Goal: Information Seeking & Learning: Learn about a topic

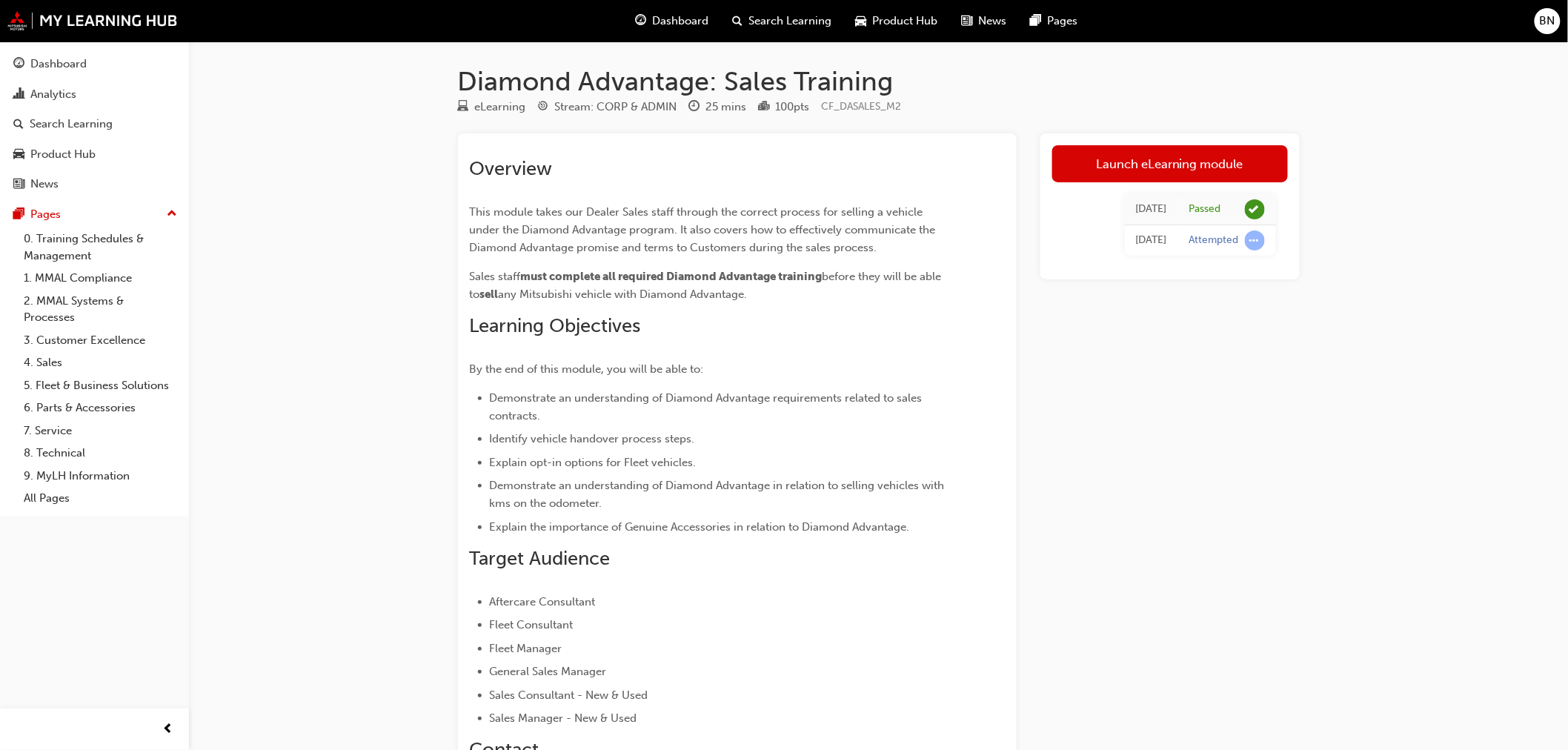
click at [640, 20] on span "guage-icon" at bounding box center [640, 20] width 11 height 18
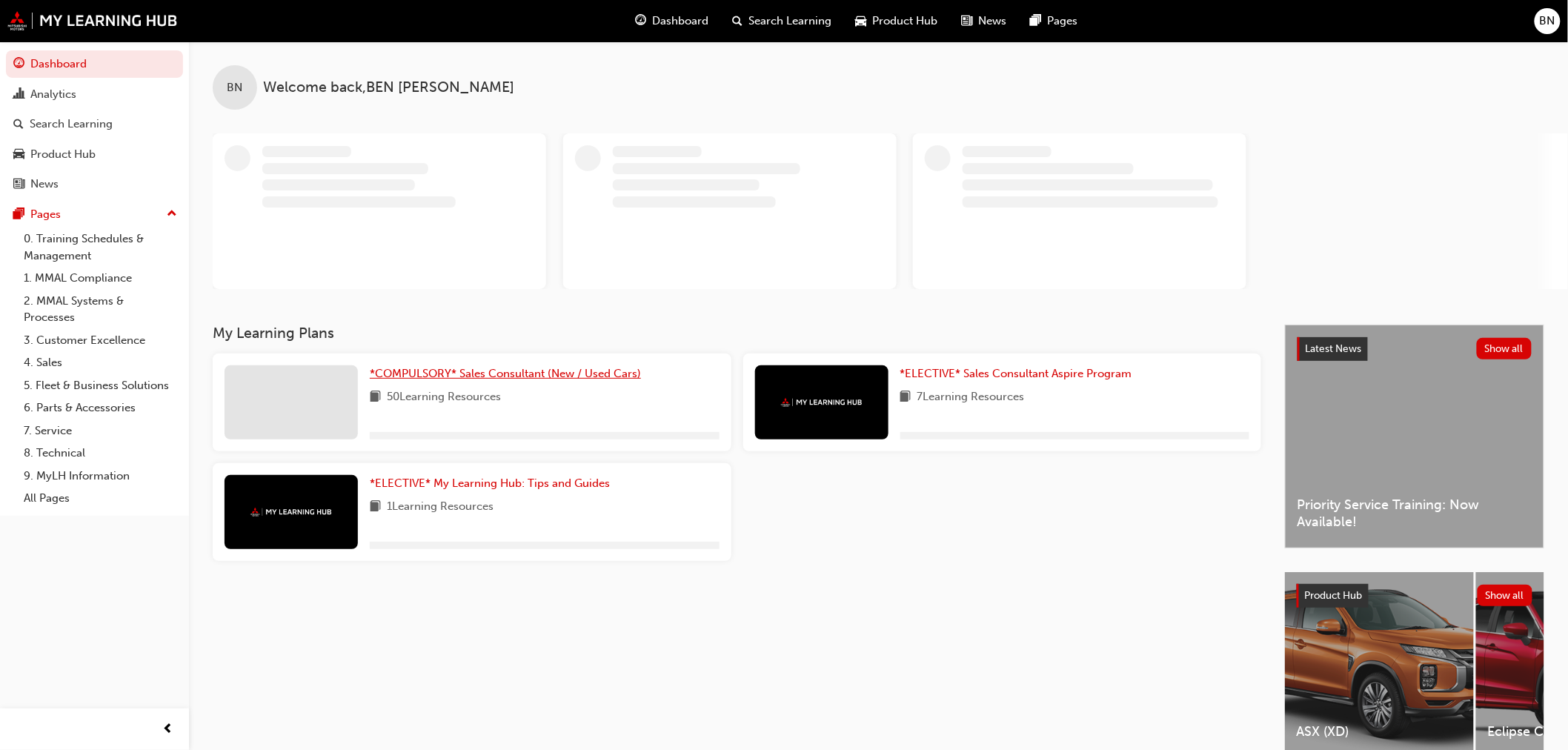
click at [505, 378] on span "*COMPULSORY* Sales Consultant (New / Used Cars)" at bounding box center [506, 374] width 272 height 14
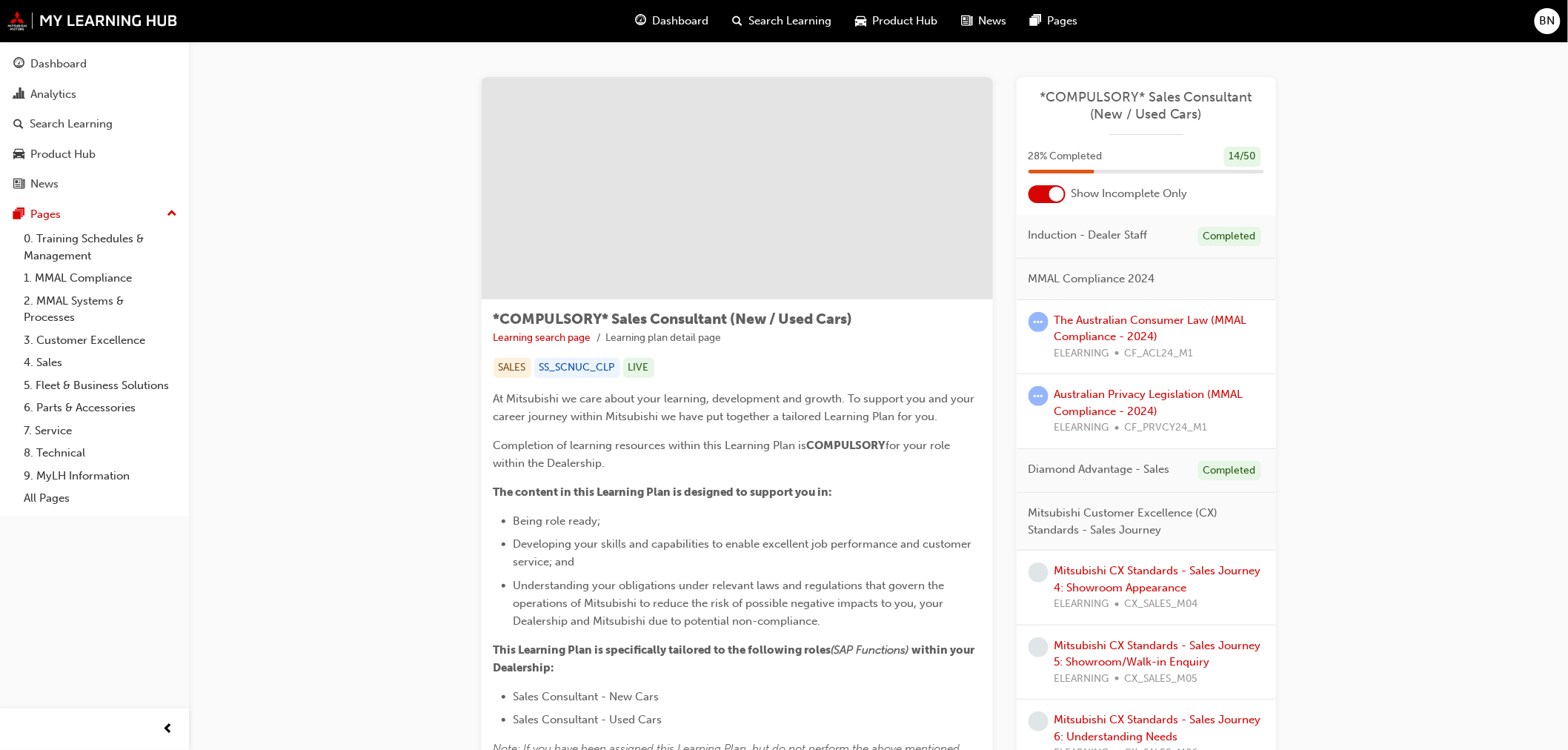
scroll to position [82, 0]
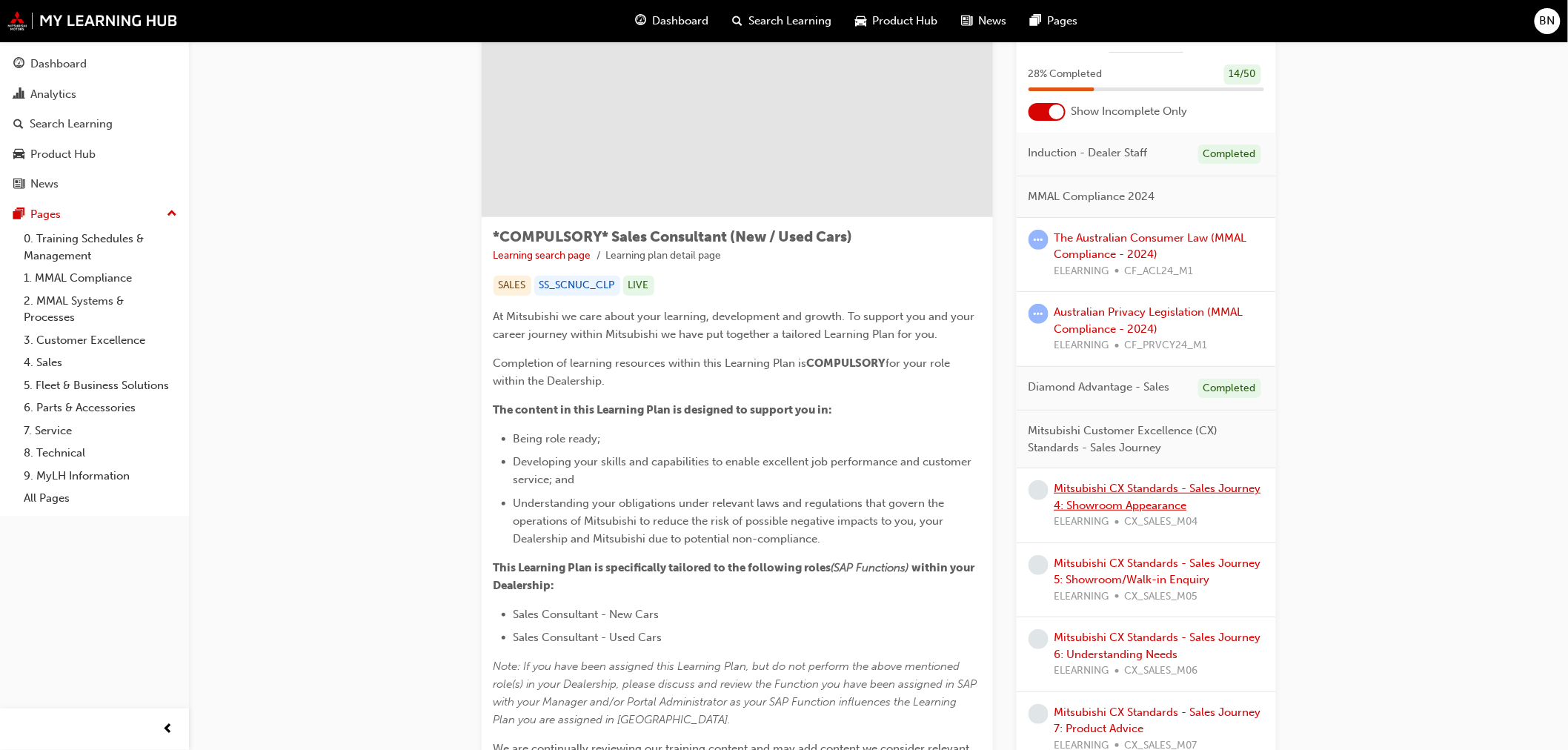
click at [1075, 489] on link "Mitsubishi CX Standards - Sales Journey 4: Showroom Appearance" at bounding box center [1158, 496] width 207 height 30
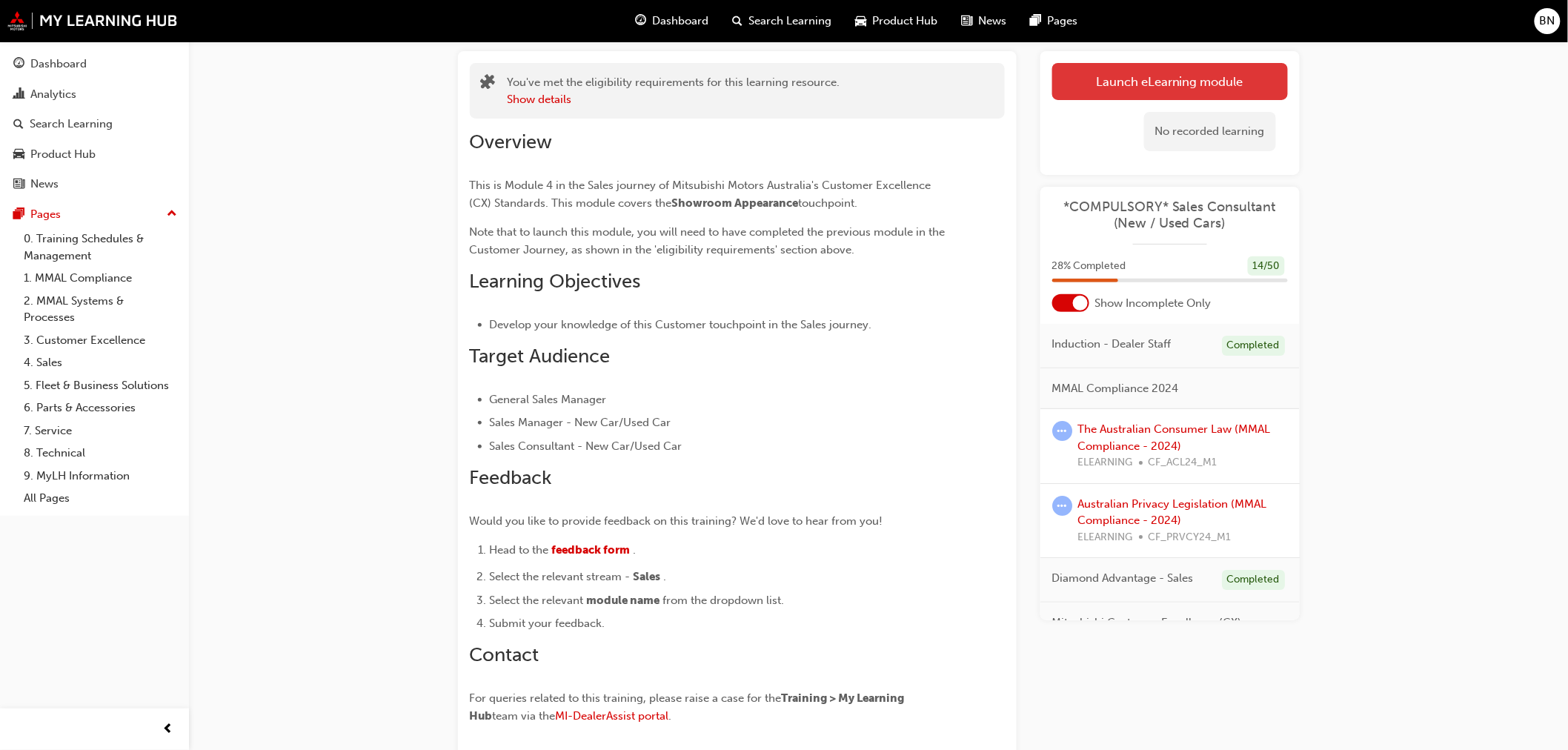
click at [1062, 85] on link "Launch eLearning module" at bounding box center [1169, 82] width 236 height 37
